Goal: Information Seeking & Learning: Learn about a topic

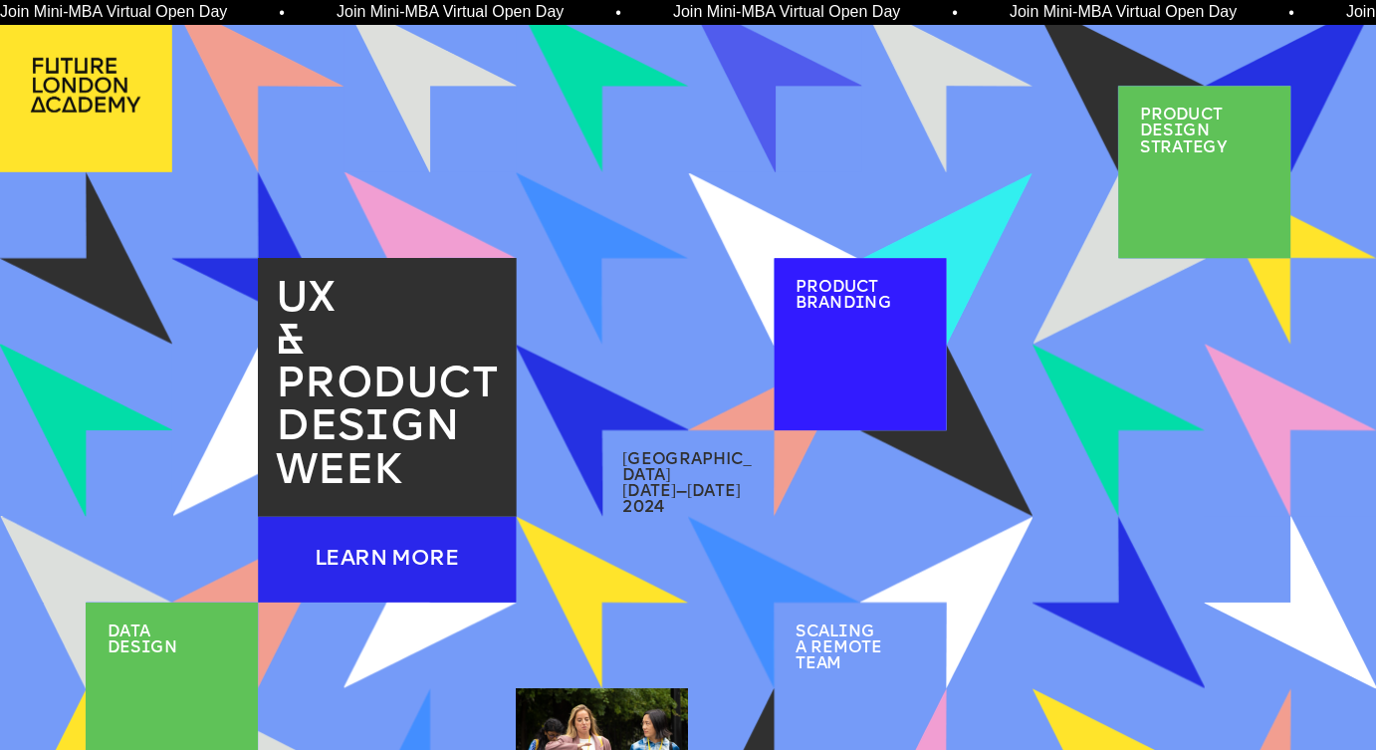
click at [403, 570] on div "LEARN MORE" at bounding box center [387, 559] width 258 height 86
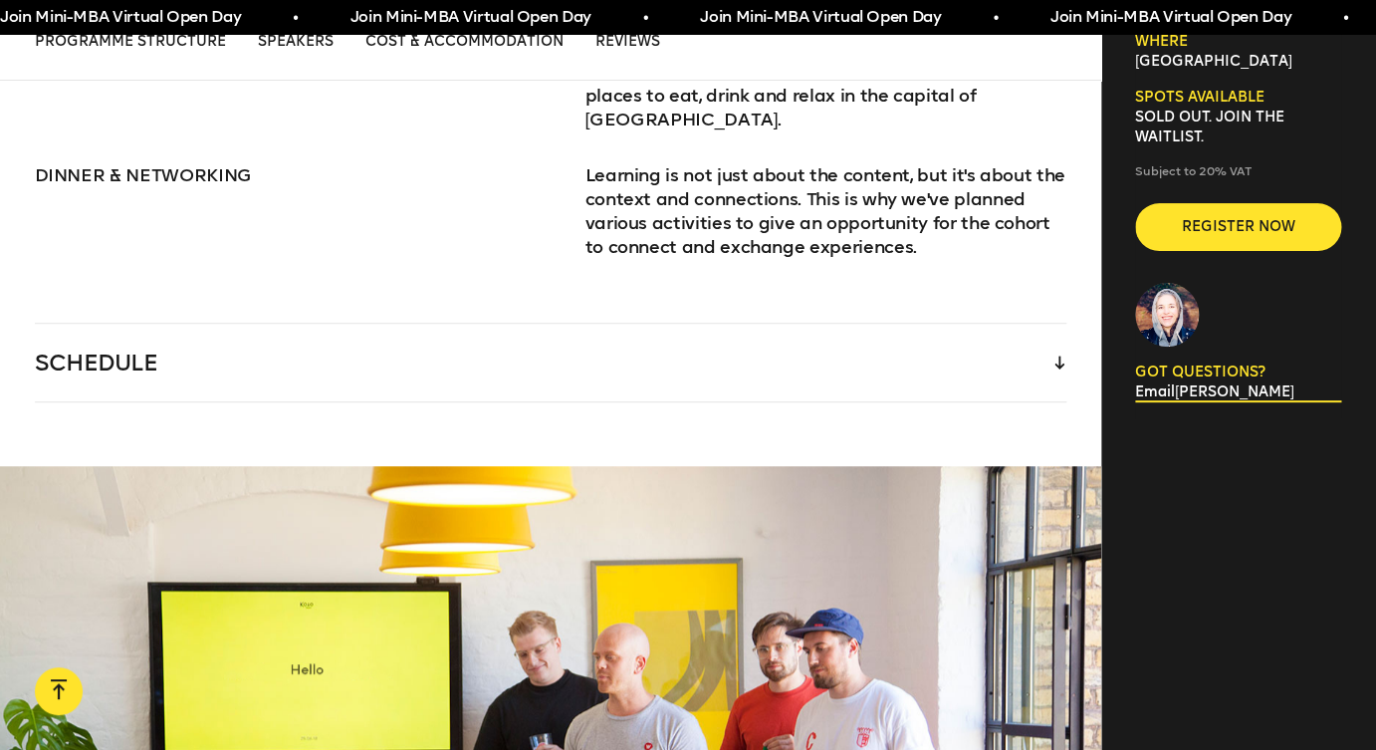
scroll to position [2874, 0]
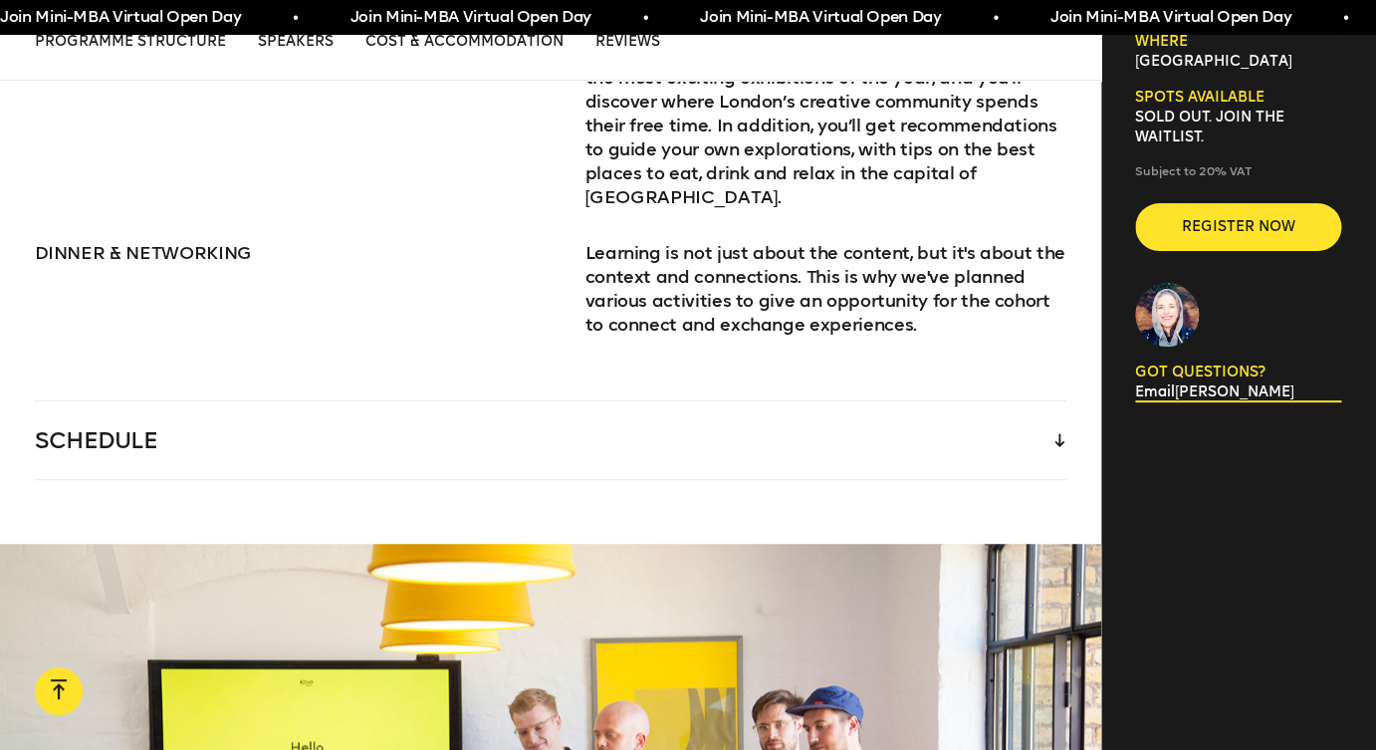
click at [777, 401] on div "SCHEDULE" at bounding box center [551, 440] width 1033 height 78
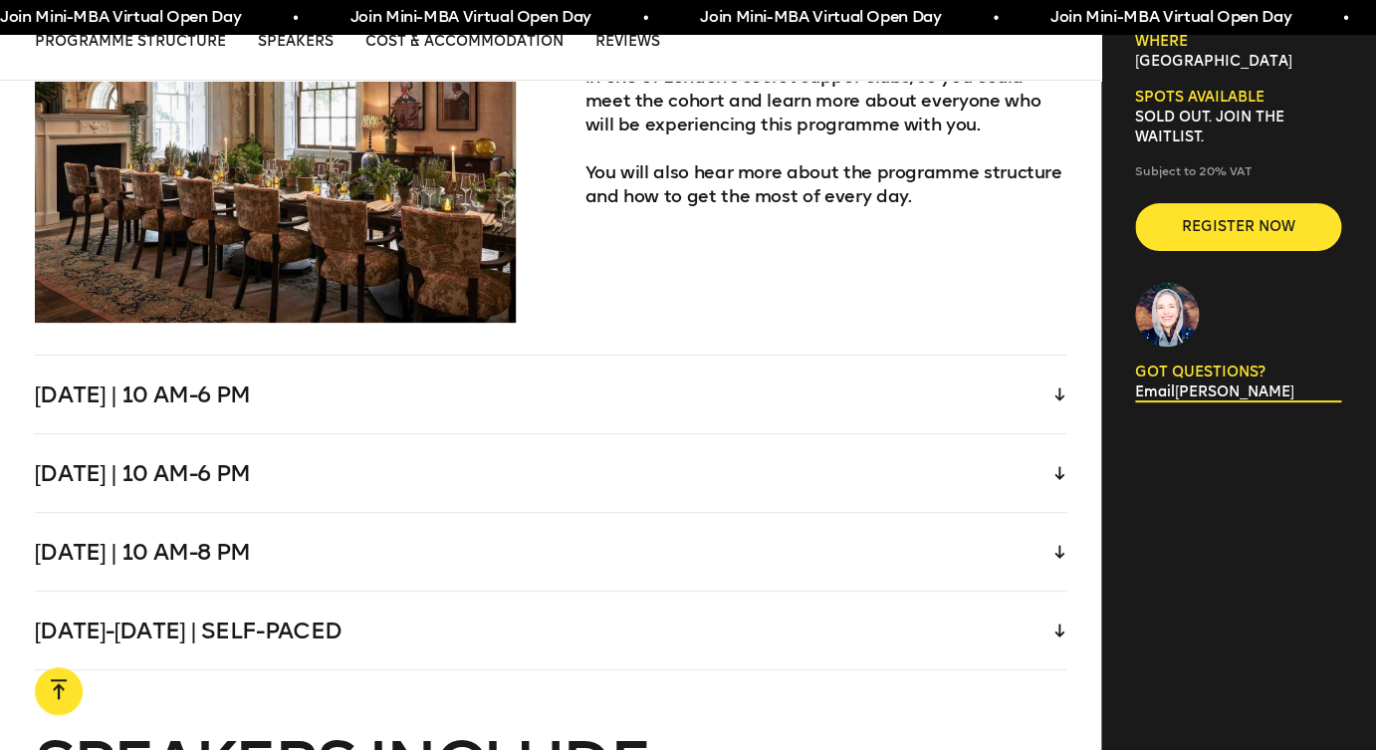
scroll to position [4499, 0]
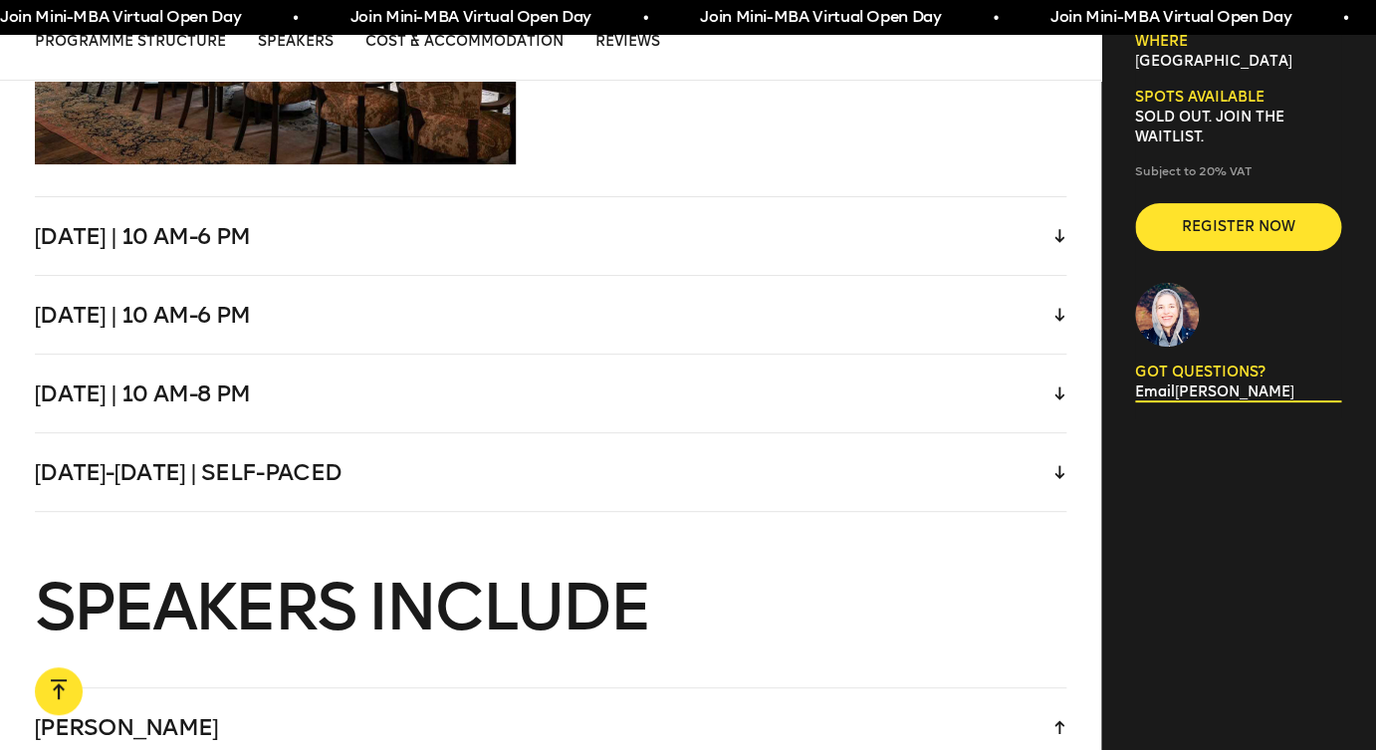
click at [700, 276] on div "Thursday | 10 am-6 pm" at bounding box center [551, 315] width 1033 height 78
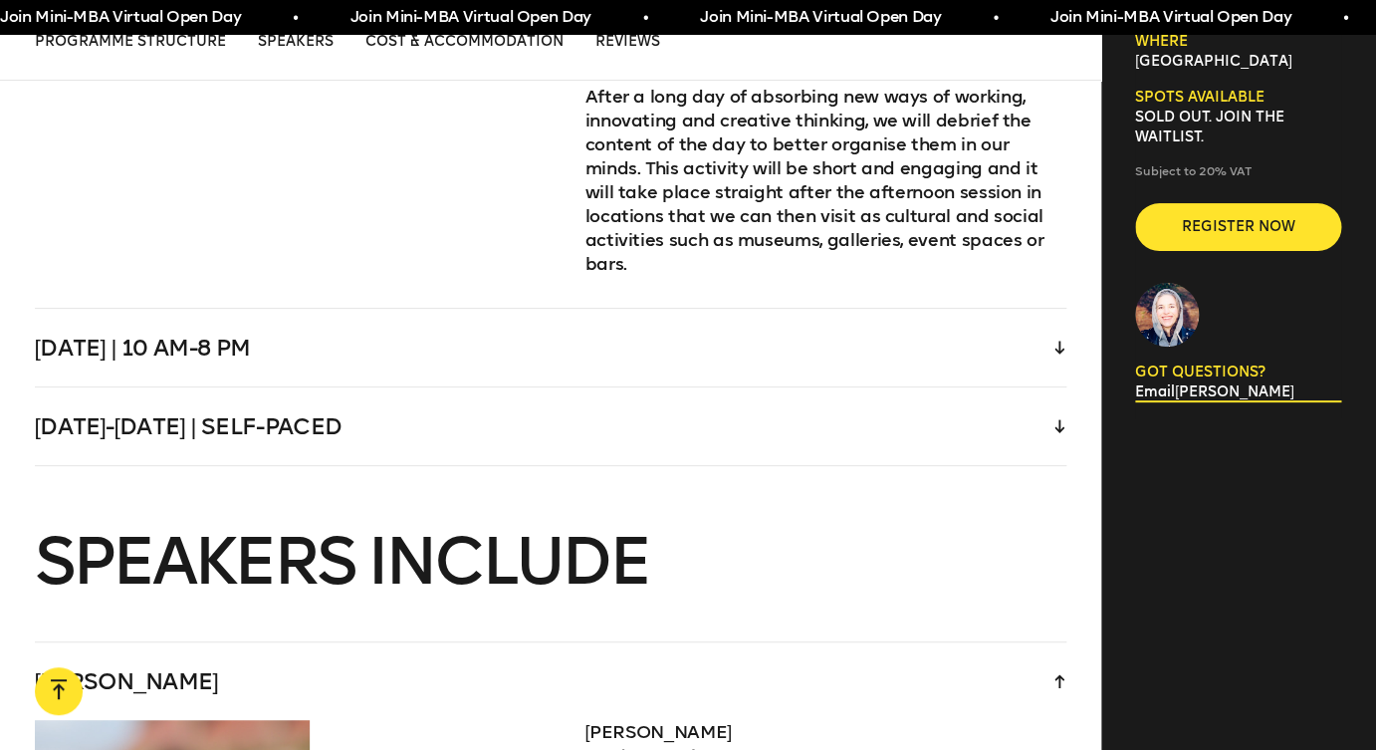
click at [617, 387] on div "Saturday-Sunday | Self-paced" at bounding box center [551, 426] width 1033 height 78
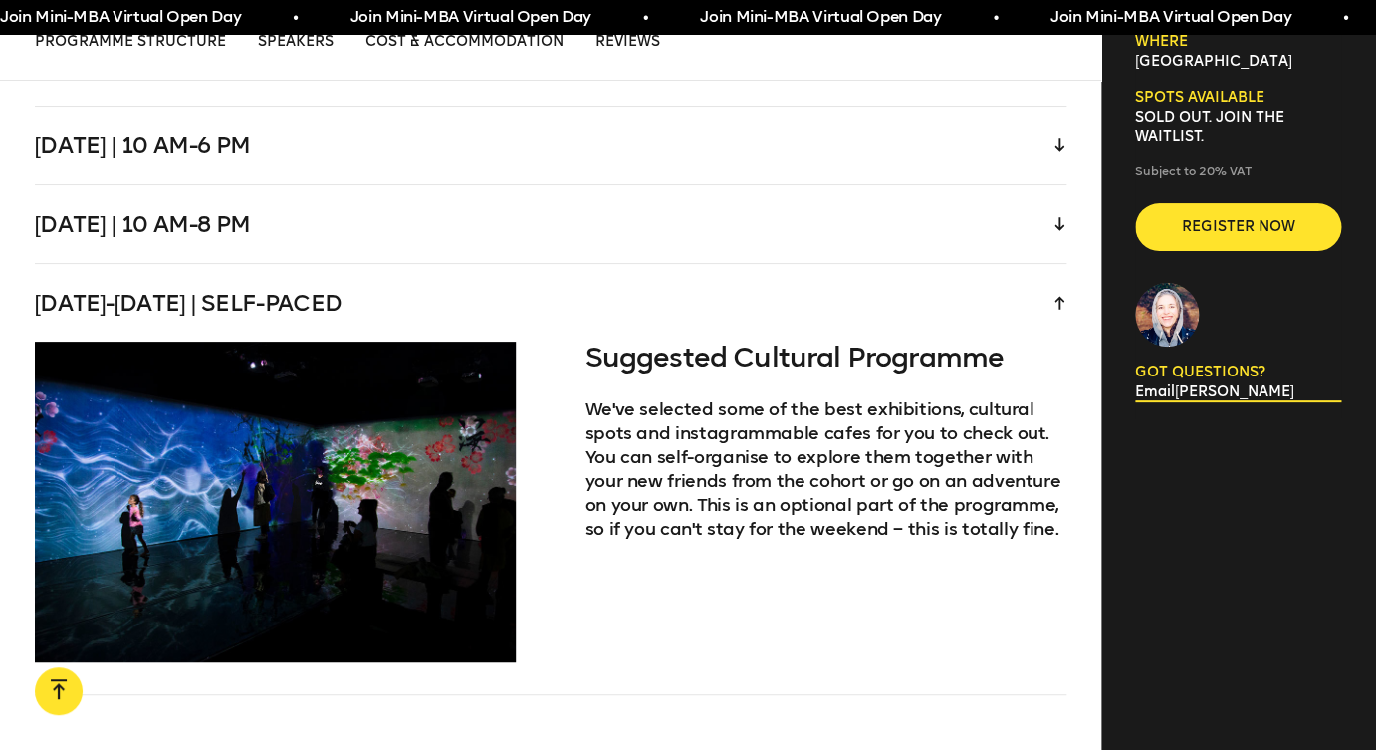
scroll to position [4216, 0]
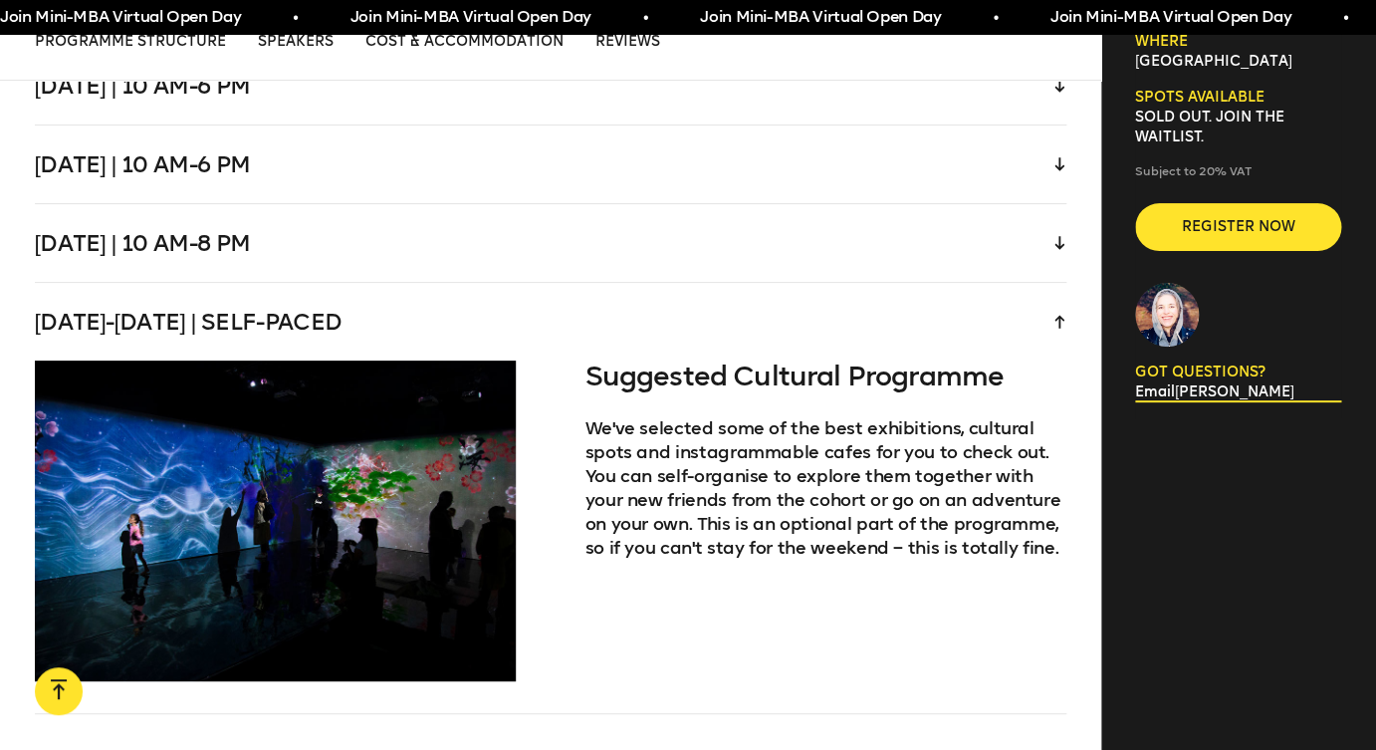
click at [665, 204] on div "Friday | 10 am-8 pm" at bounding box center [551, 243] width 1033 height 78
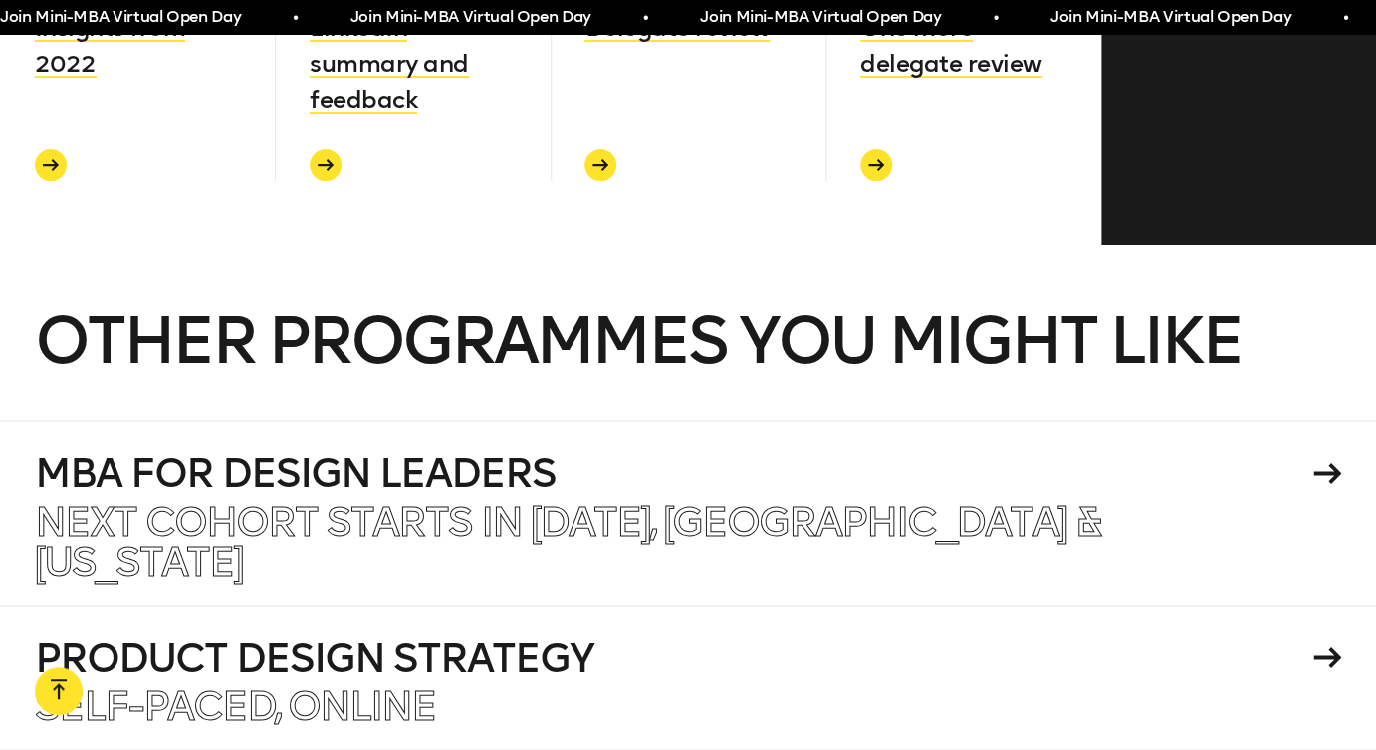
scroll to position [9269, 0]
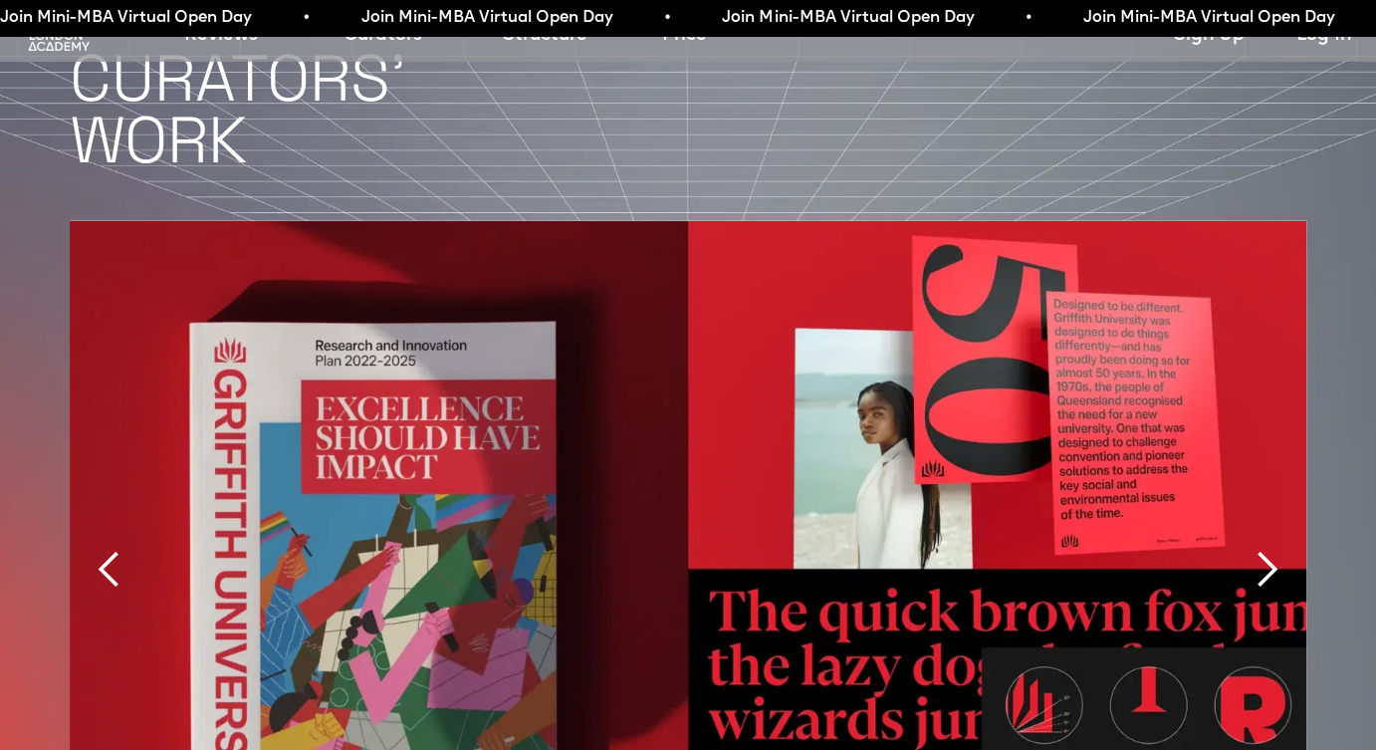
scroll to position [4277, 0]
